Goal: Navigation & Orientation: Find specific page/section

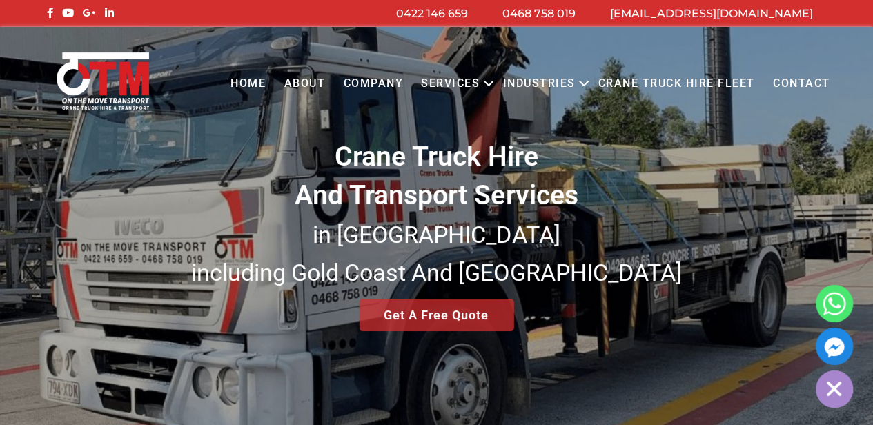
click at [678, 82] on link "Crane Truck Hire Fleet" at bounding box center [676, 84] width 175 height 38
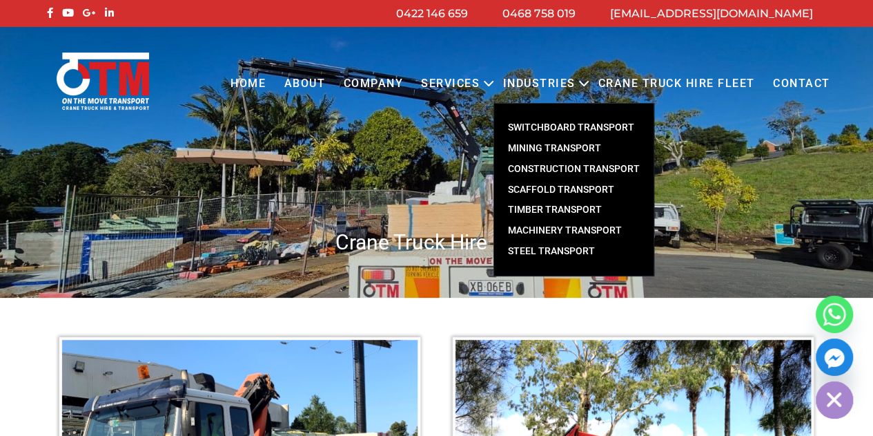
click at [565, 256] on link "Steel Transport" at bounding box center [573, 251] width 159 height 21
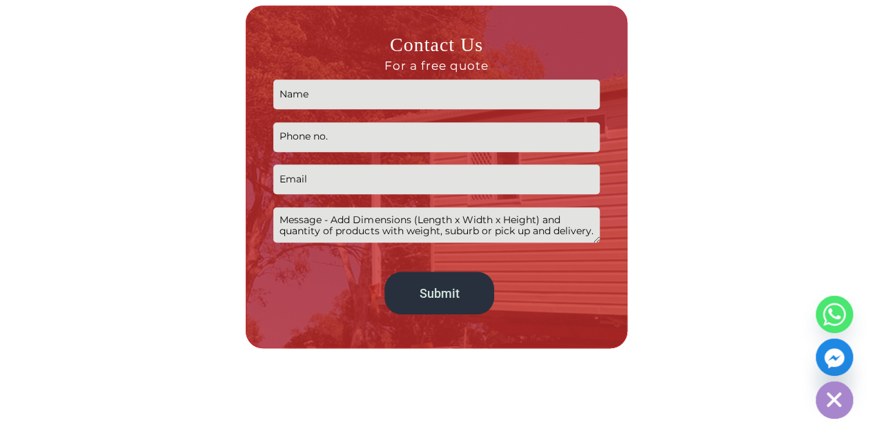
scroll to position [3037, 0]
